Goal: Navigation & Orientation: Find specific page/section

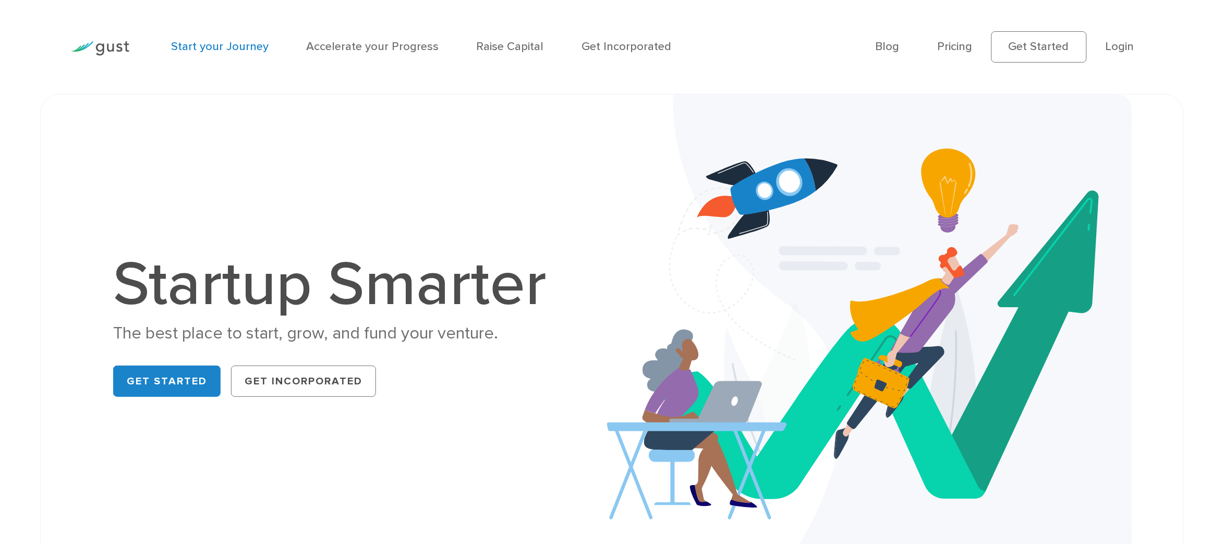
click at [220, 44] on link "Start your Journey" at bounding box center [220, 47] width 98 height 14
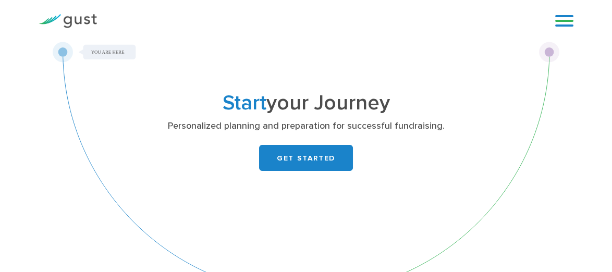
click at [558, 13] on link at bounding box center [564, 21] width 18 height 16
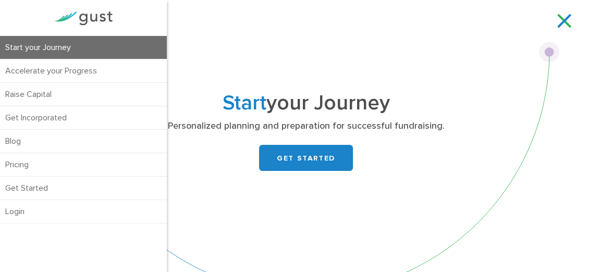
click at [568, 23] on link at bounding box center [564, 21] width 18 height 16
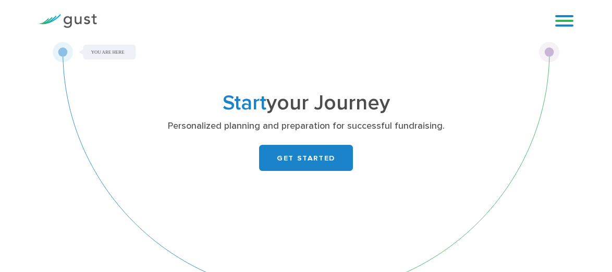
click at [83, 20] on img at bounding box center [68, 21] width 58 height 14
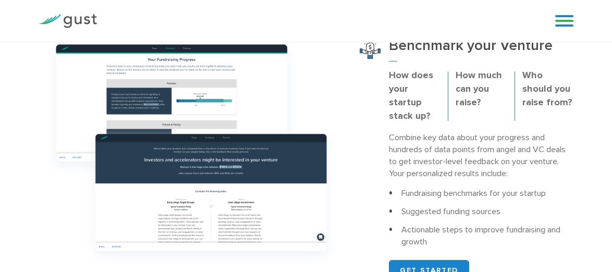
scroll to position [312, 0]
